Goal: Information Seeking & Learning: Learn about a topic

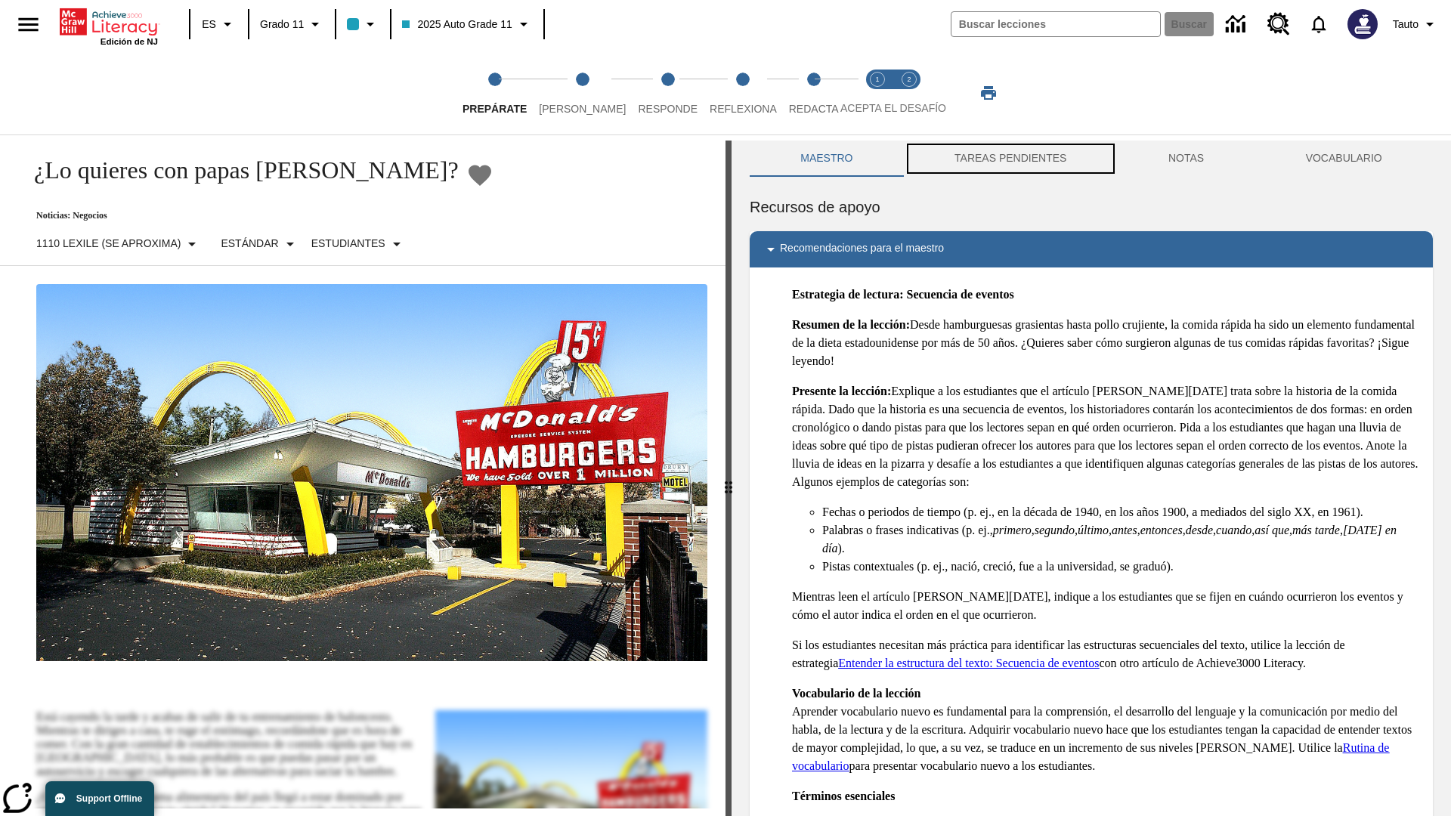
click at [1010, 159] on button "TAREAS PENDIENTES" at bounding box center [1011, 159] width 214 height 36
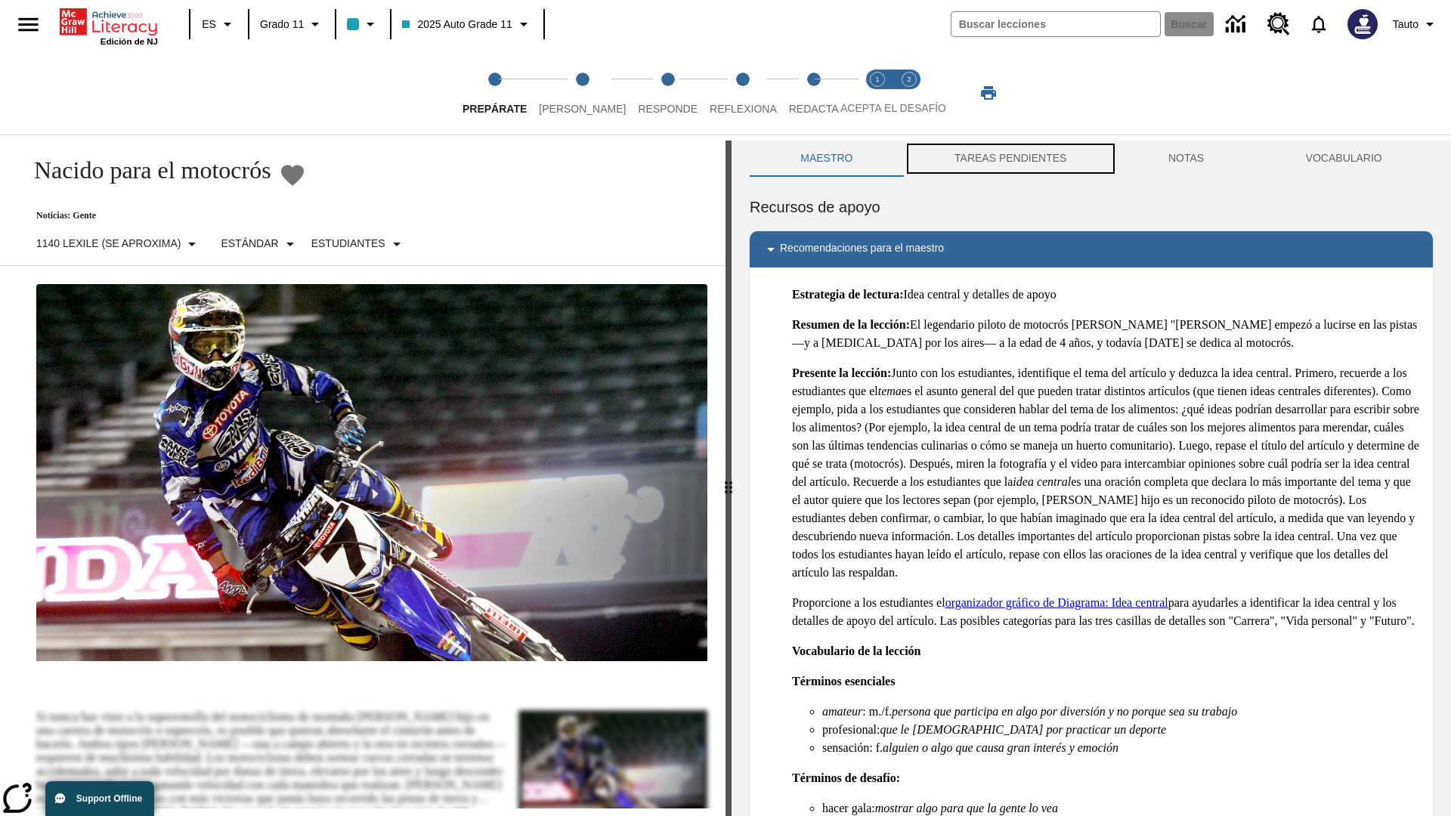
click at [1010, 159] on button "TAREAS PENDIENTES" at bounding box center [1011, 159] width 214 height 36
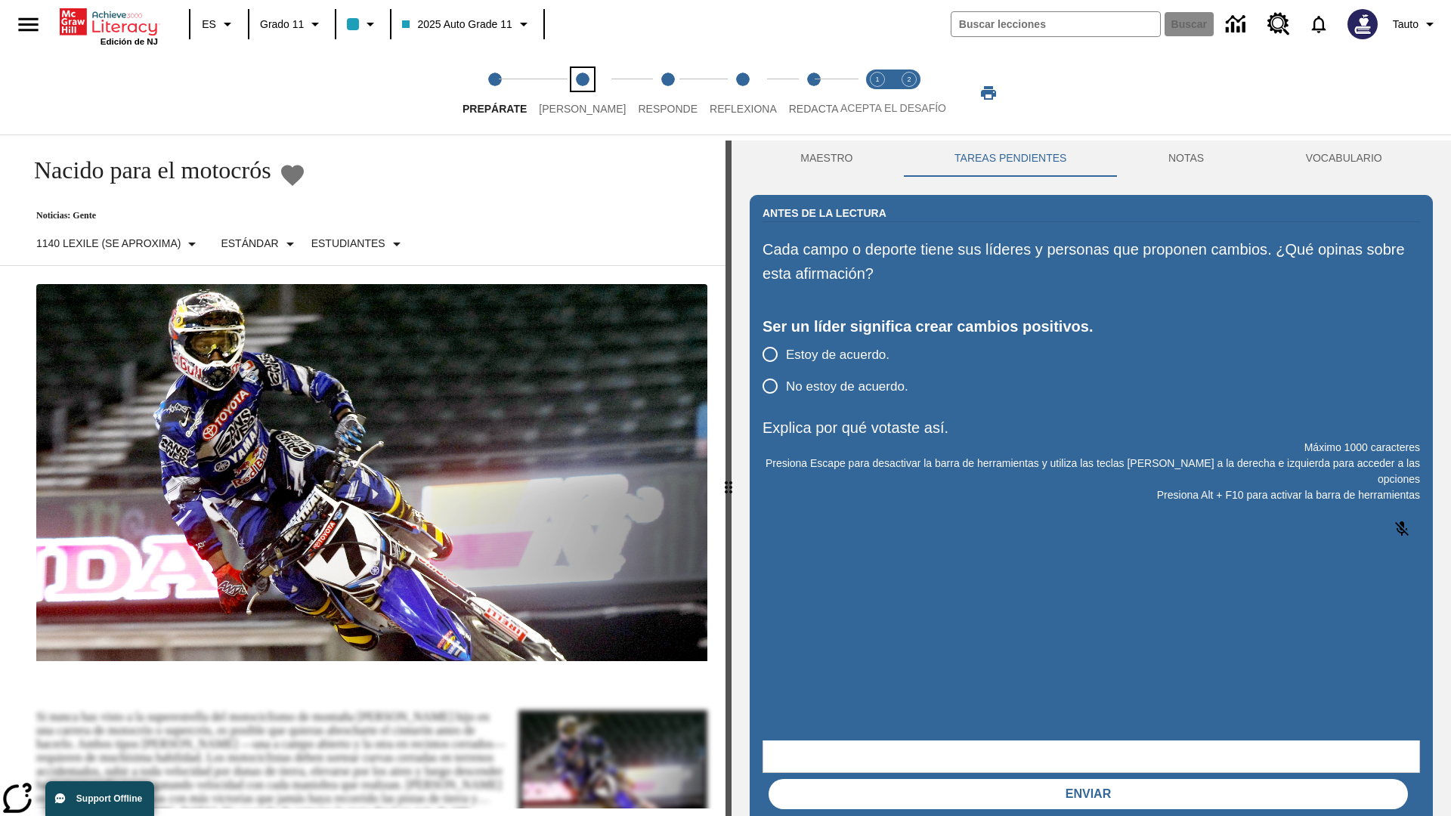
click at [570, 93] on span "[PERSON_NAME]" at bounding box center [582, 102] width 87 height 27
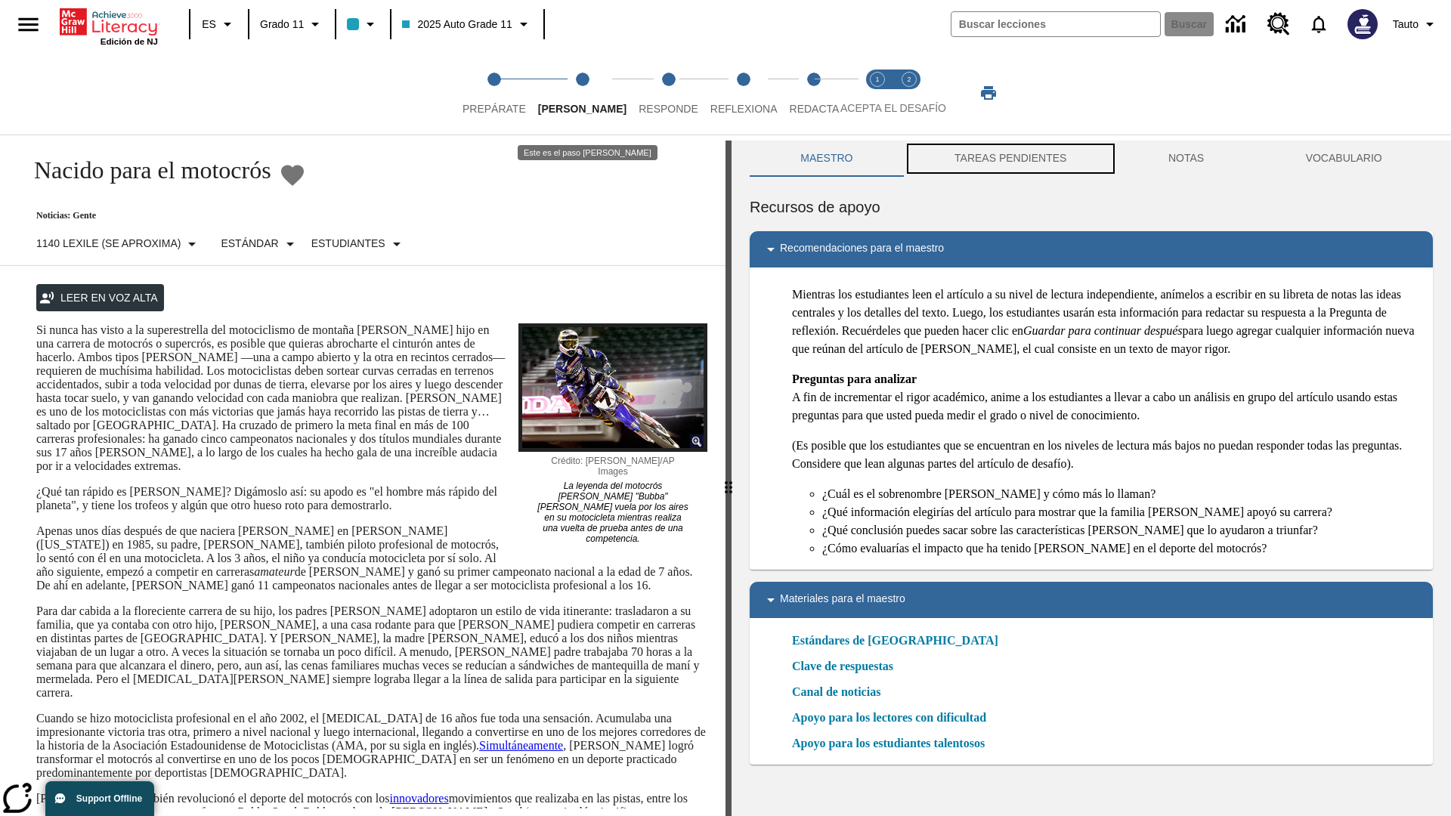
scroll to position [1, 0]
click at [1010, 159] on button "TAREAS PENDIENTES" at bounding box center [1011, 158] width 214 height 36
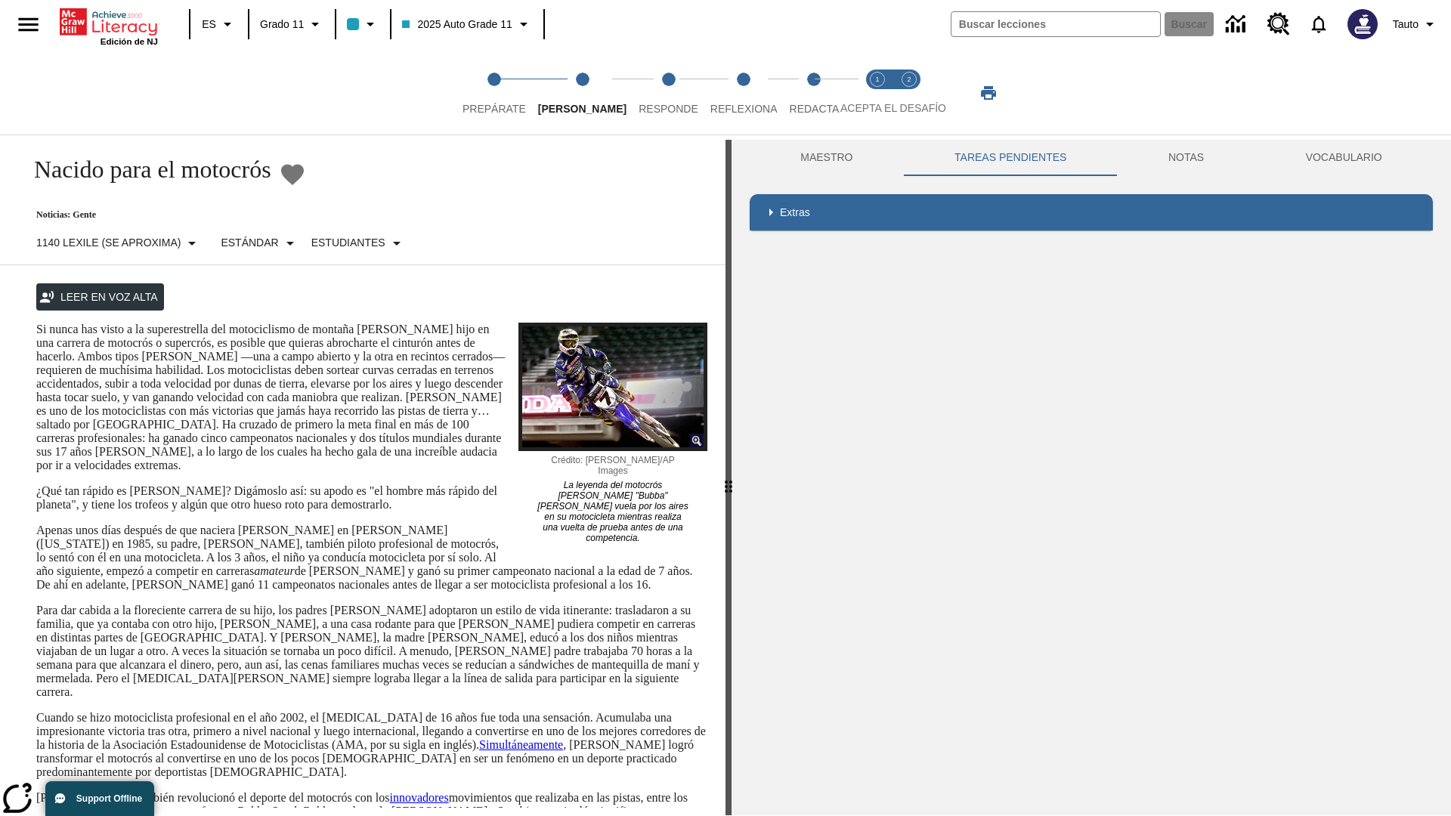
click at [36, 323] on p "Si nunca has visto a la superestrella del motociclismo de montaña [PERSON_NAME]…" at bounding box center [371, 398] width 671 height 150
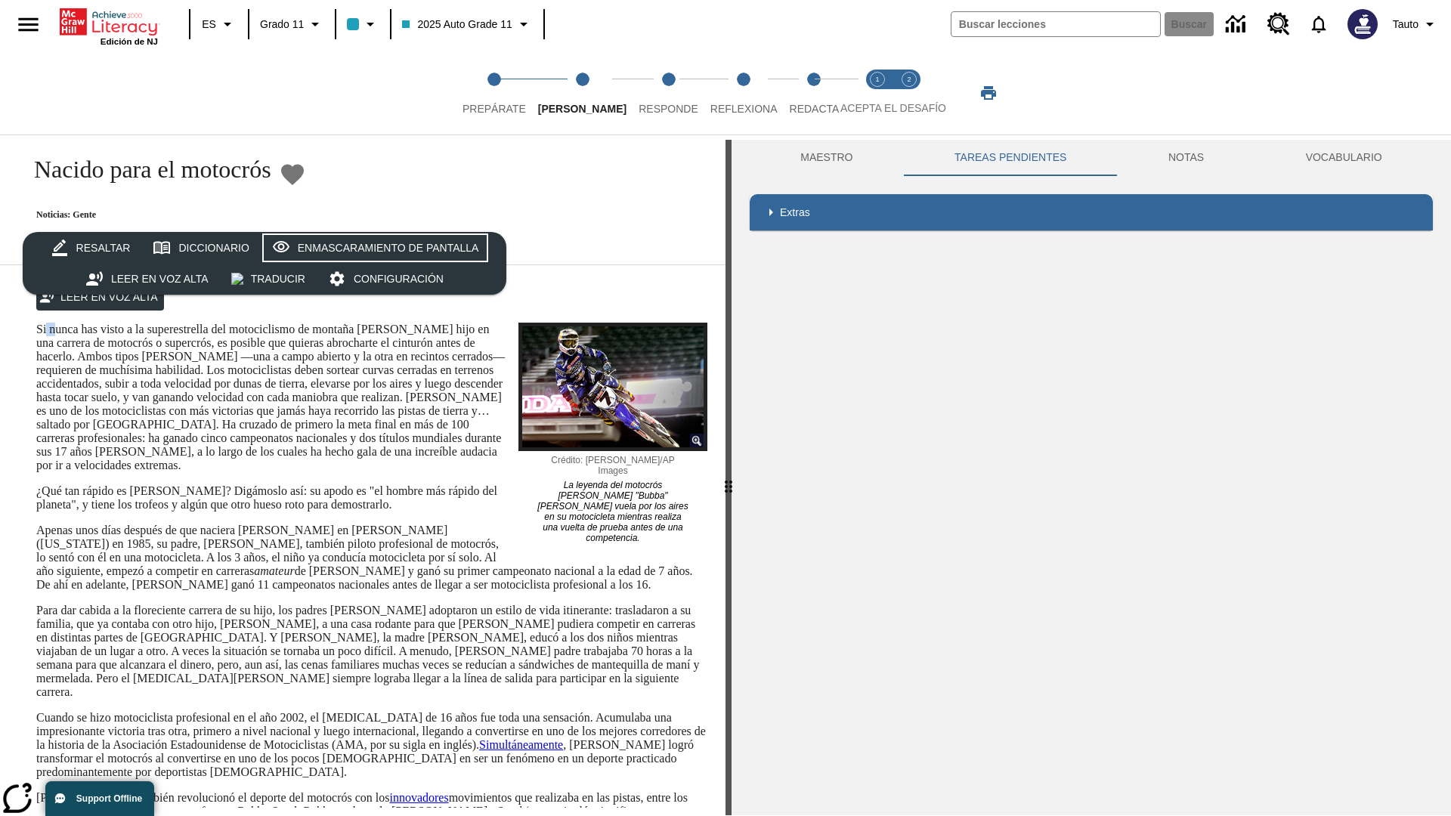
click at [372, 248] on div "Enmascaramiento de pantalla" at bounding box center [388, 248] width 181 height 19
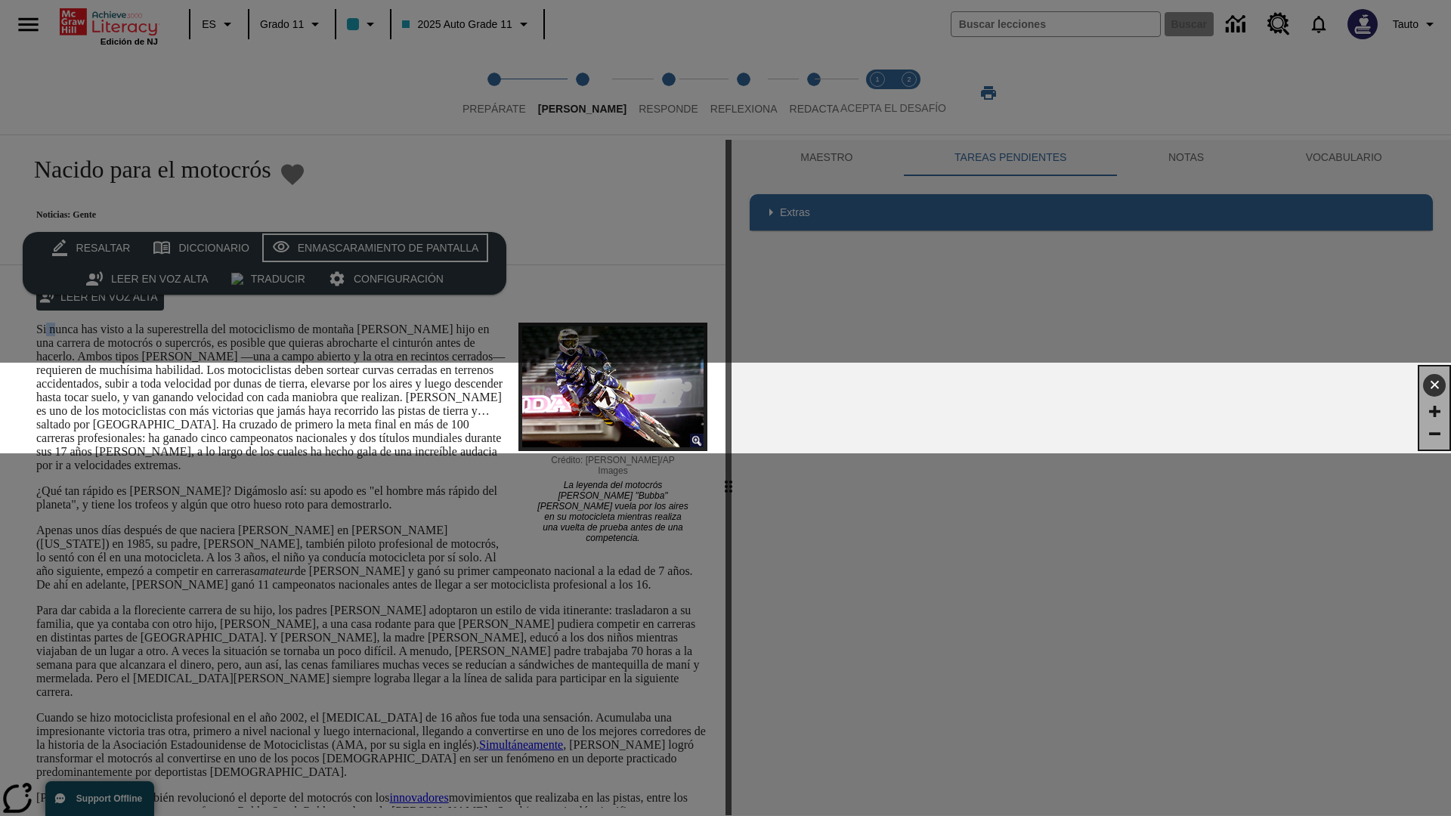
click at [372, 248] on div "Enmascaramiento de pantalla" at bounding box center [388, 248] width 181 height 19
click at [645, 93] on span "Responde" at bounding box center [669, 102] width 60 height 27
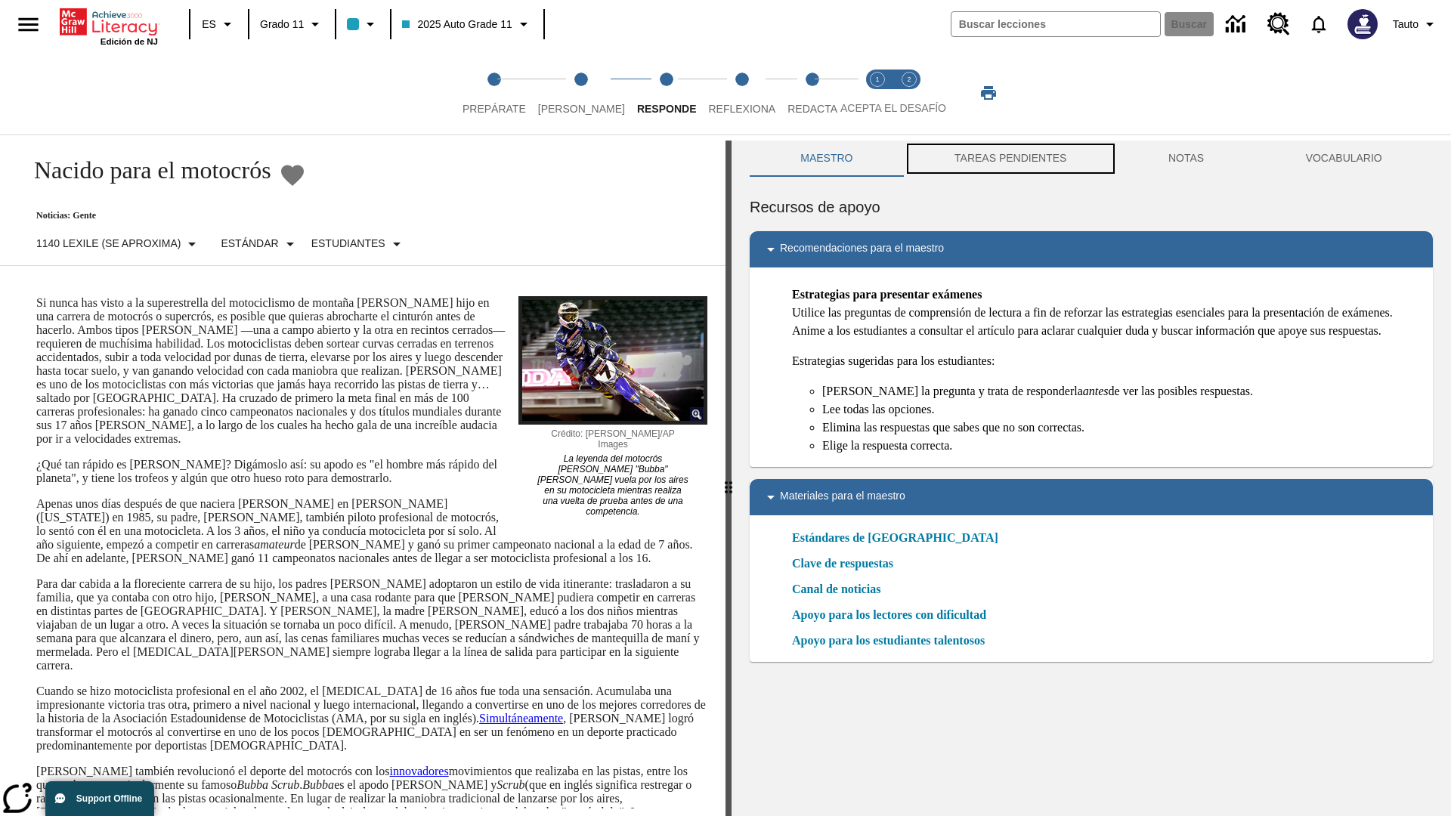
scroll to position [1, 0]
click at [1010, 159] on button "TAREAS PENDIENTES" at bounding box center [1011, 158] width 214 height 36
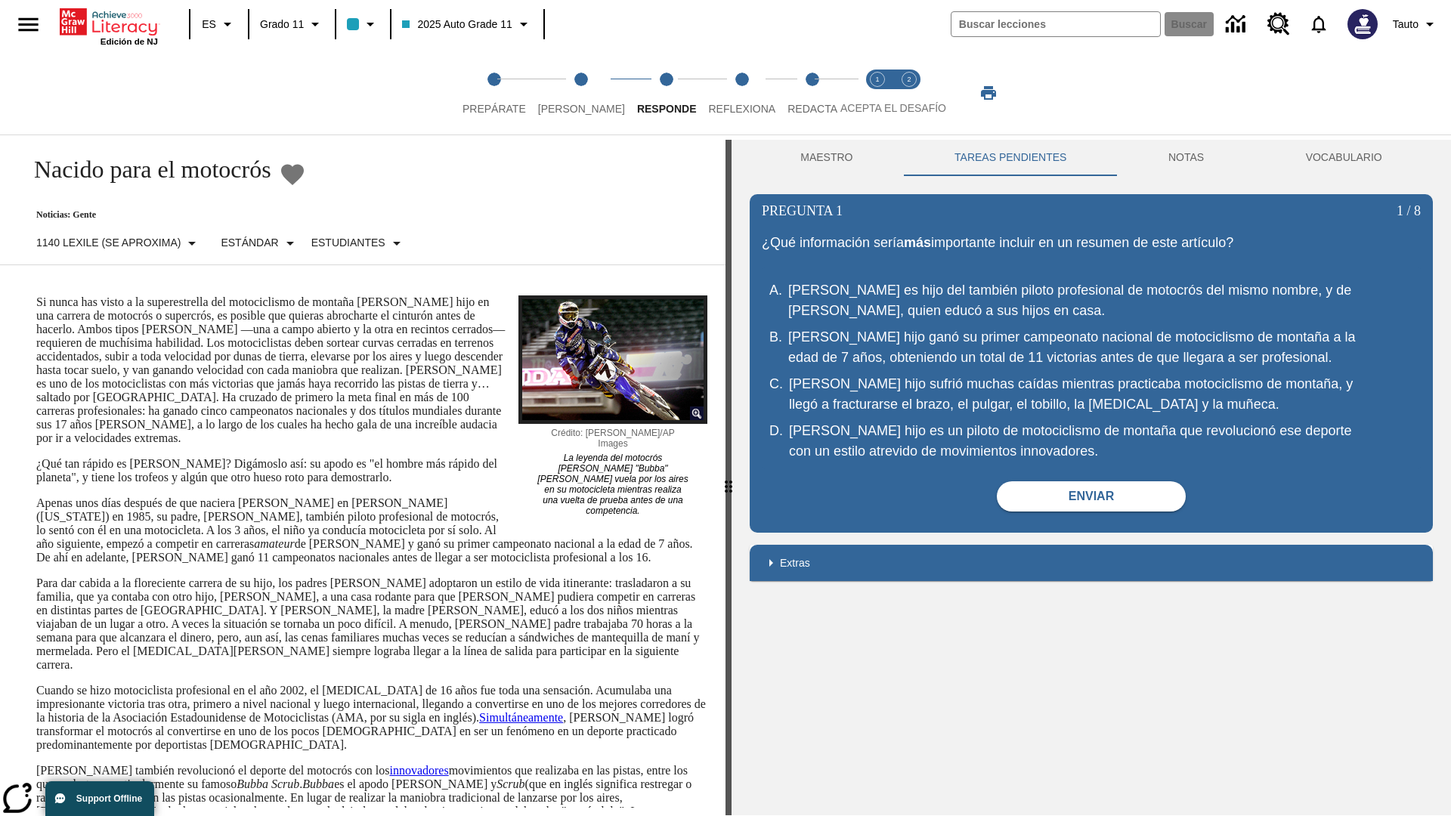
click at [36, 296] on p "Si nunca has visto a la superestrella del motociclismo de montaña [PERSON_NAME]…" at bounding box center [371, 371] width 671 height 150
click at [722, 93] on span "Reflexiona" at bounding box center [741, 102] width 67 height 27
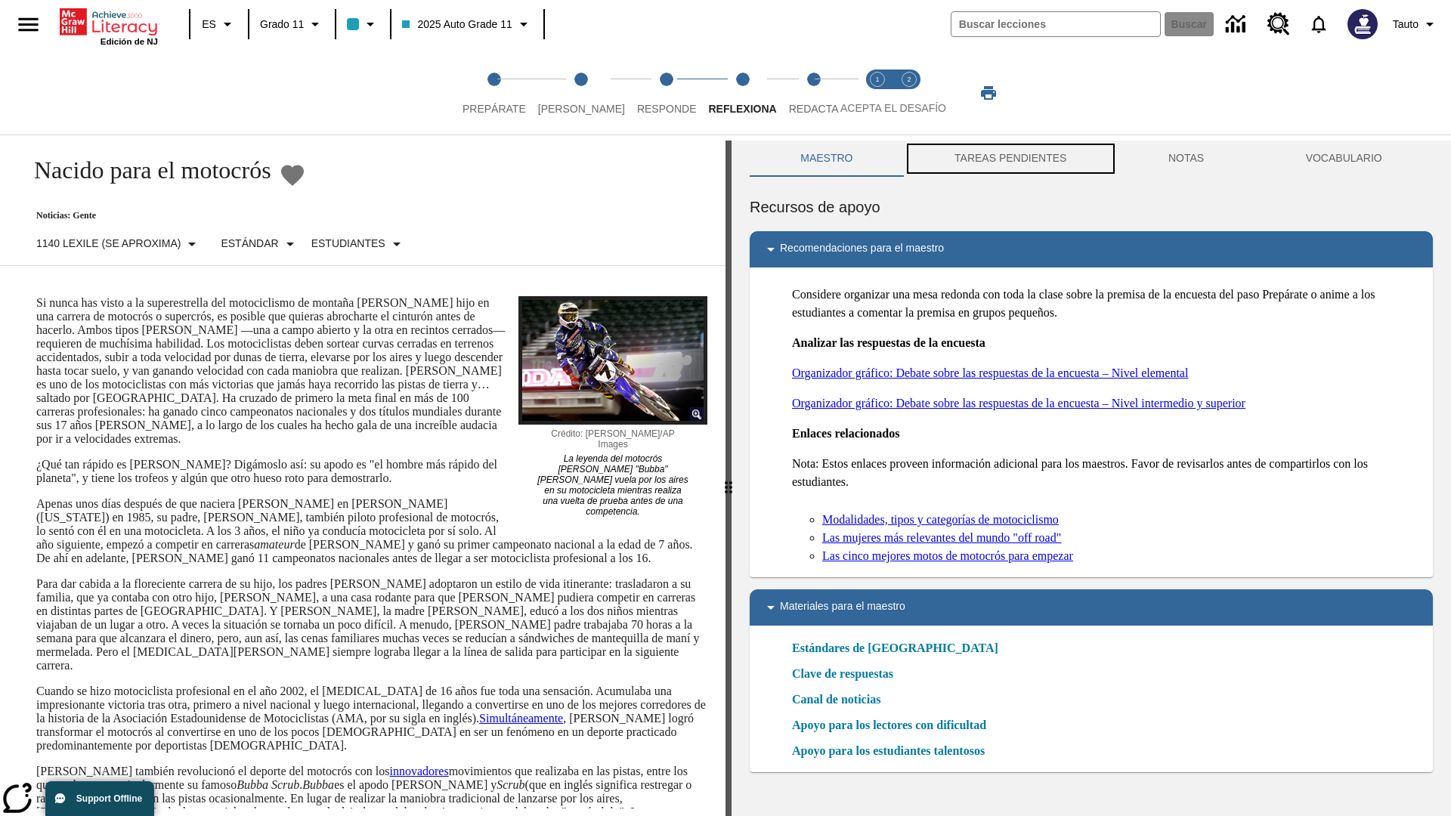
scroll to position [1, 0]
click at [1010, 159] on button "TAREAS PENDIENTES" at bounding box center [1011, 158] width 214 height 36
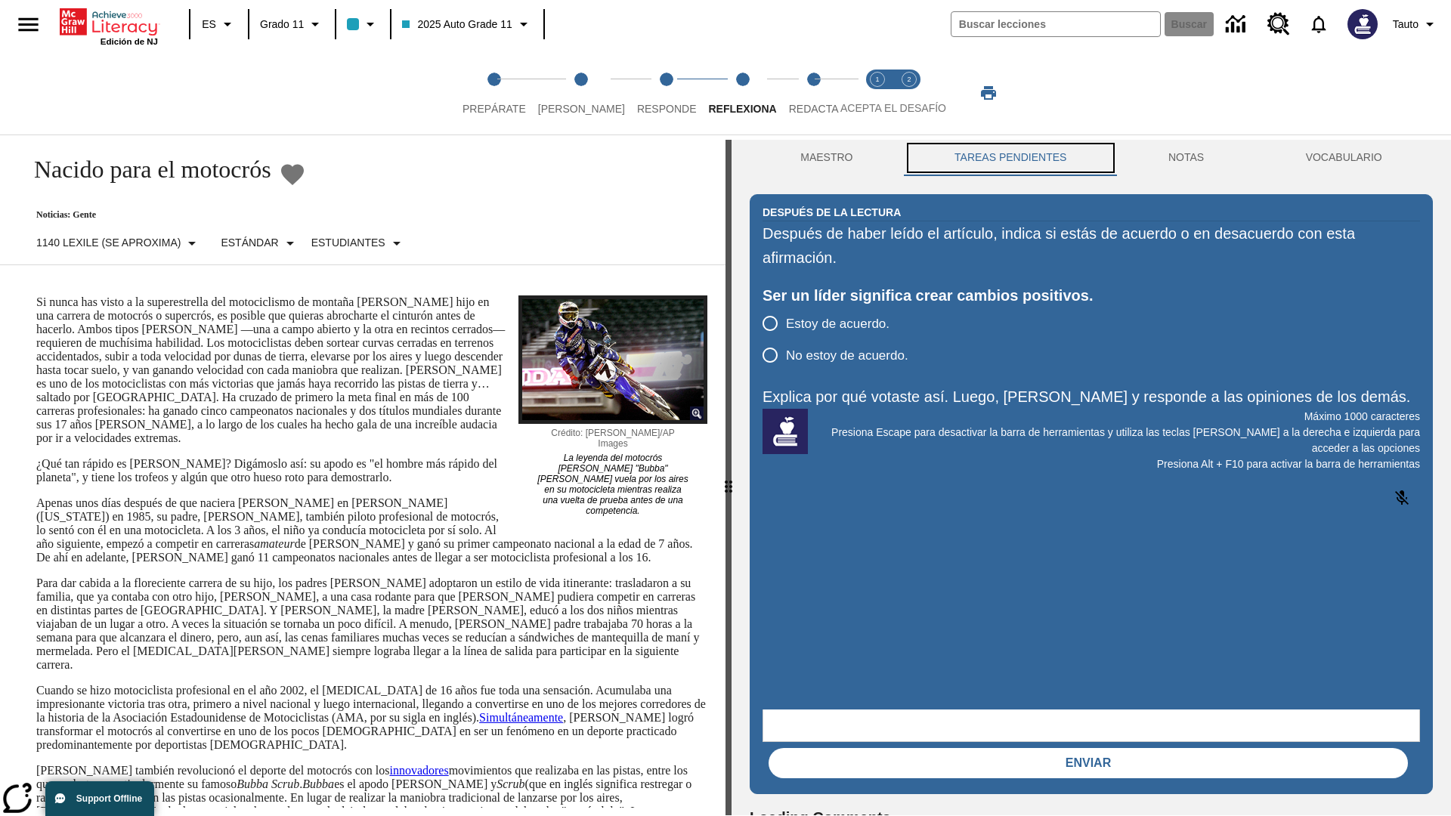
scroll to position [0, 0]
click at [36, 296] on p "Si nunca has visto a la superestrella del motociclismo de montaña [PERSON_NAME]…" at bounding box center [371, 371] width 671 height 150
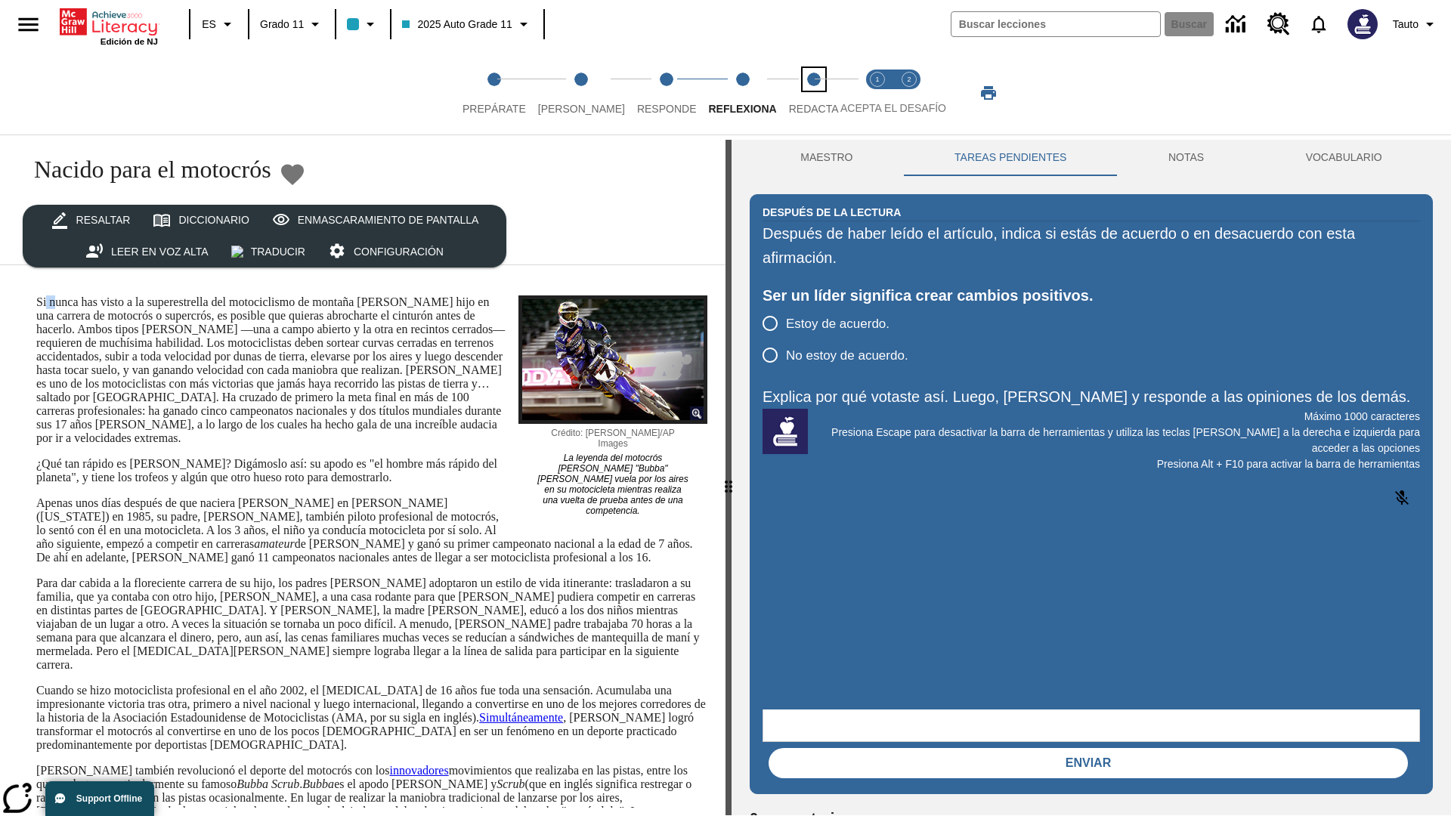
click at [797, 93] on span "Redacta" at bounding box center [814, 102] width 50 height 27
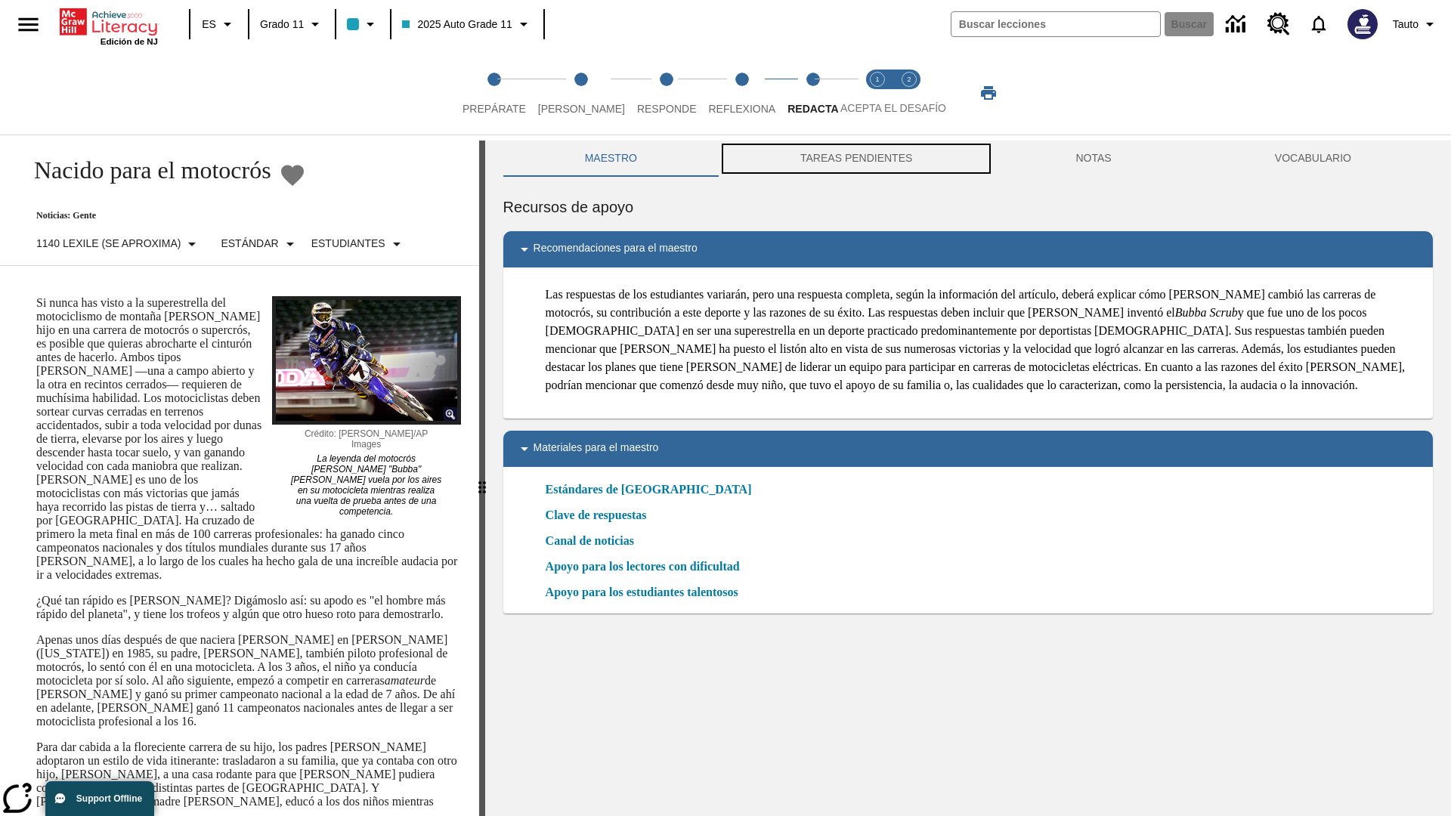
scroll to position [1, 0]
click at [856, 159] on button "TAREAS PENDIENTES" at bounding box center [856, 158] width 275 height 36
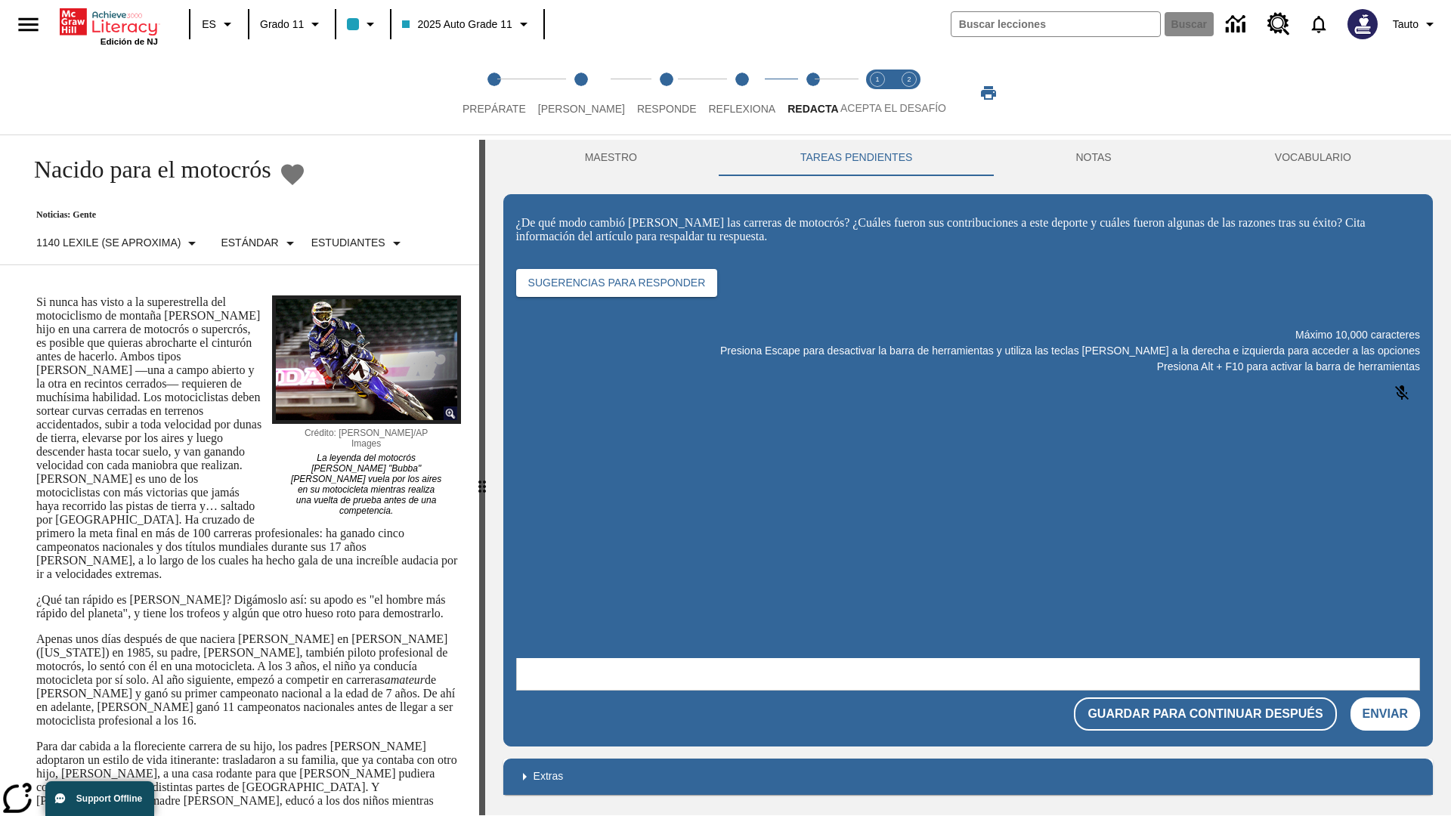
scroll to position [0, 0]
click at [36, 296] on p "Si nunca has visto a la superestrella del motociclismo de montaña [PERSON_NAME]…" at bounding box center [248, 439] width 425 height 286
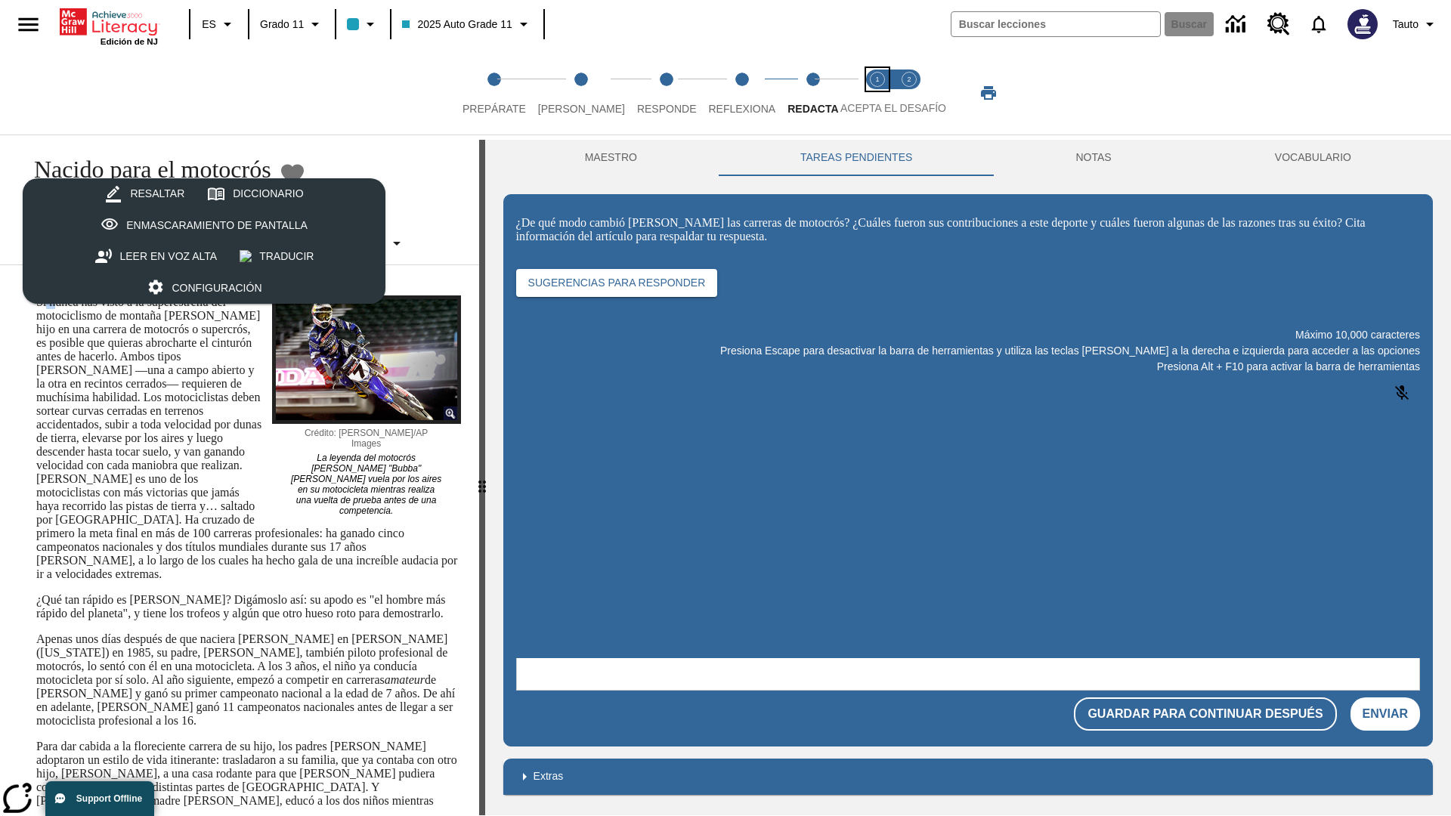
click at [877, 93] on span "Acepta el desafío lee step 1 of 2" at bounding box center [878, 102] width 20 height 27
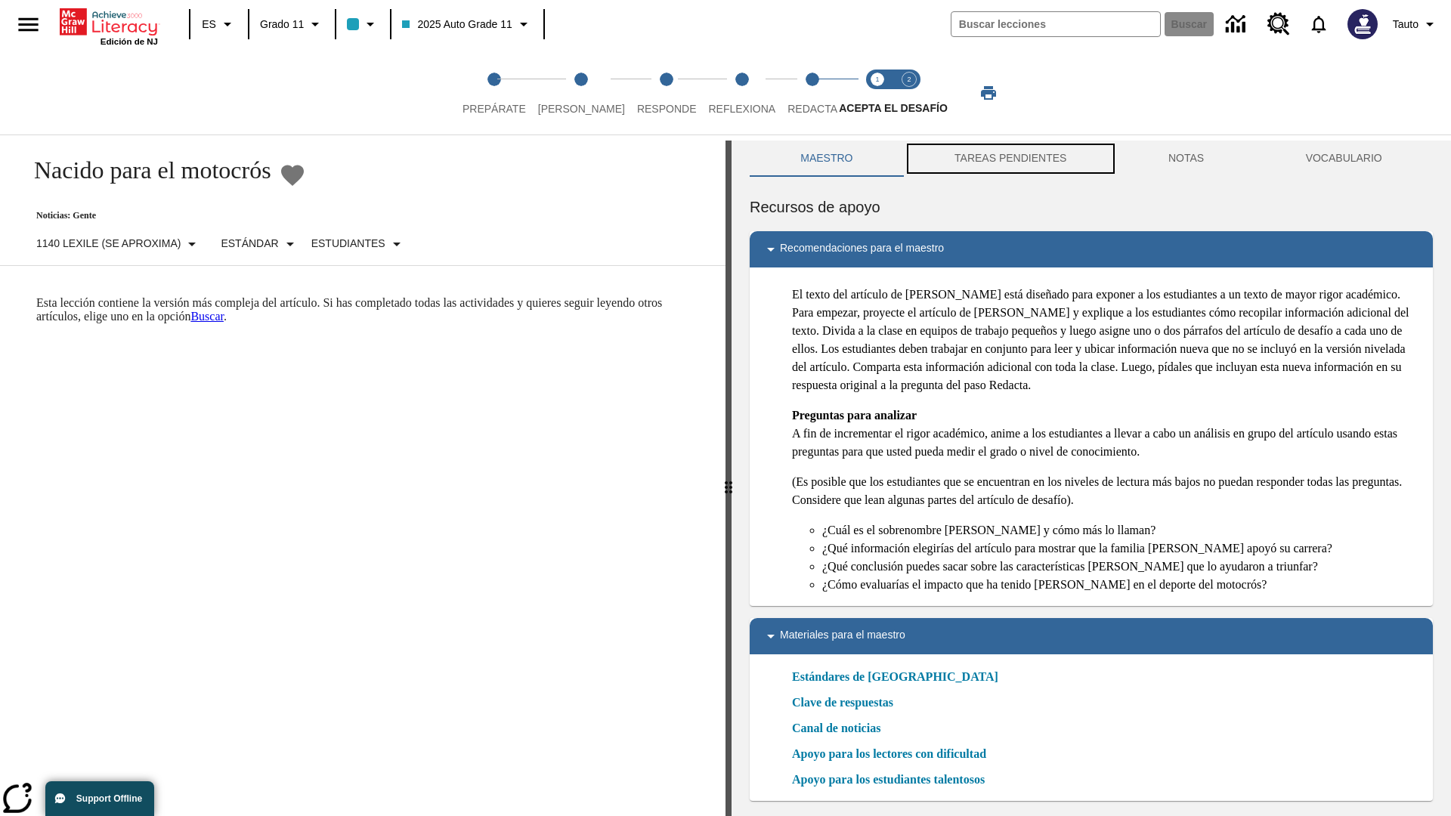
scroll to position [5, 0]
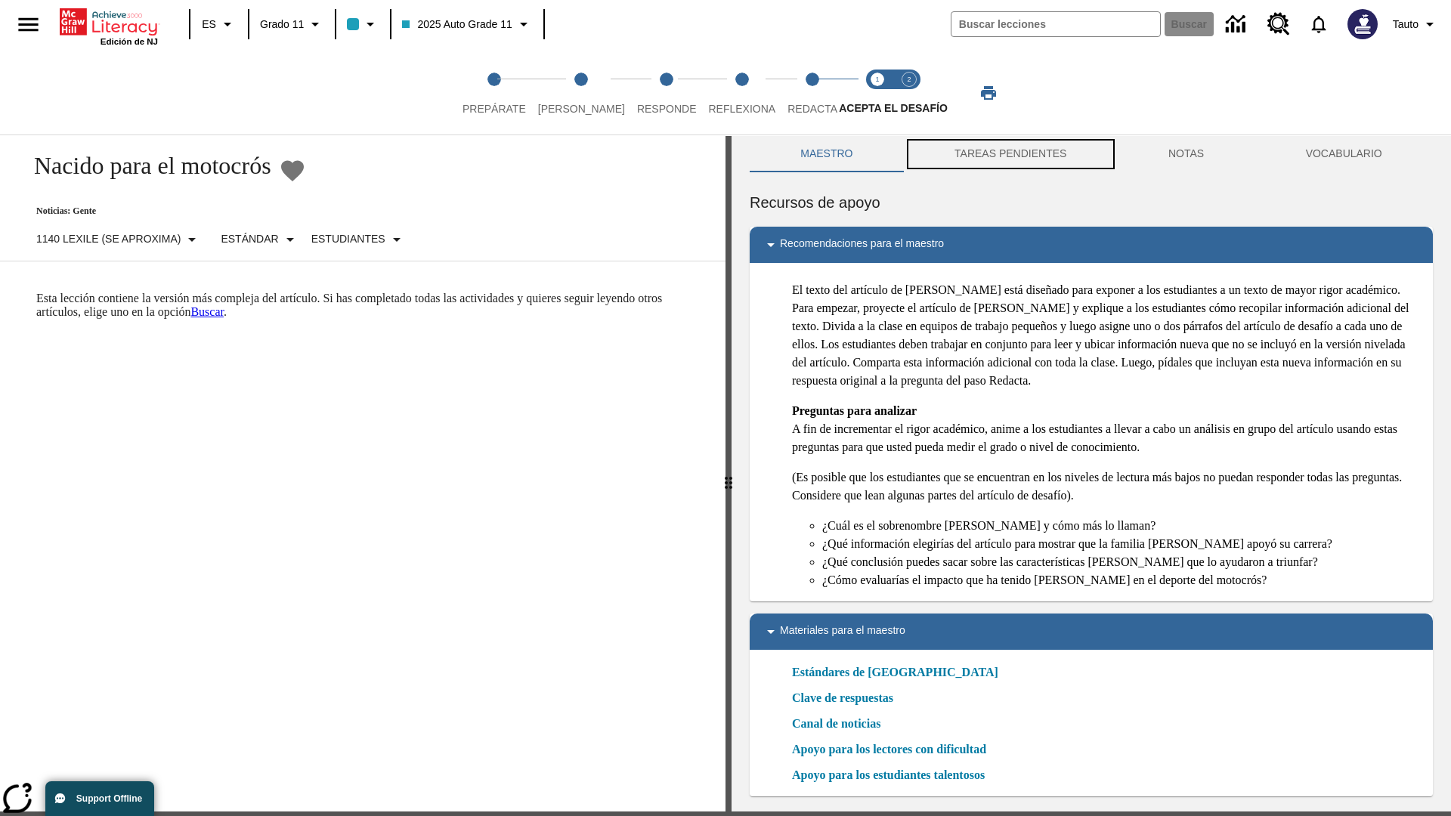
click at [1010, 159] on button "TAREAS PENDIENTES" at bounding box center [1011, 154] width 214 height 36
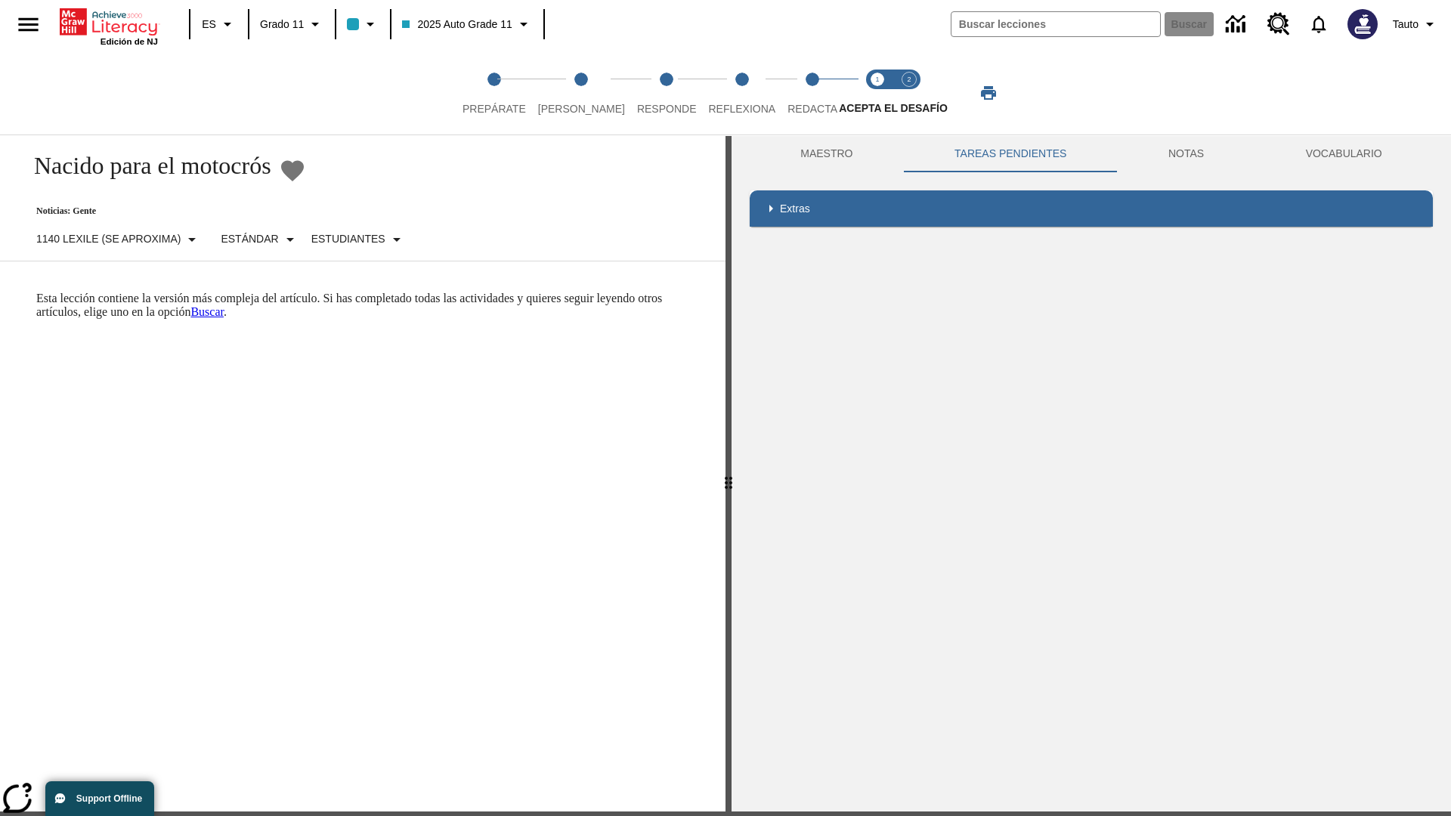
click at [36, 292] on p "Esta lección contiene la versión más compleja del artículo. Si has completado t…" at bounding box center [371, 305] width 671 height 27
click at [909, 93] on span "Acepta el desafío contesta step 2 of 2" at bounding box center [909, 102] width 20 height 27
